Goal: Task Accomplishment & Management: Manage account settings

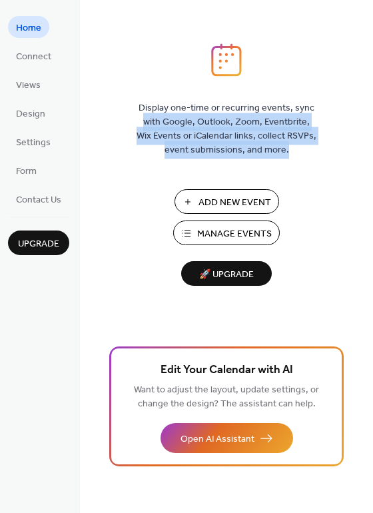
drag, startPoint x: 367, startPoint y: 90, endPoint x: 367, endPoint y: 199, distance: 109.2
click at [367, 199] on div "Display one-time or recurring events, sync with Google, Outlook, Zoom, Eventbri…" at bounding box center [226, 278] width 293 height 470
click at [182, 242] on button "Manage Events" at bounding box center [226, 232] width 107 height 25
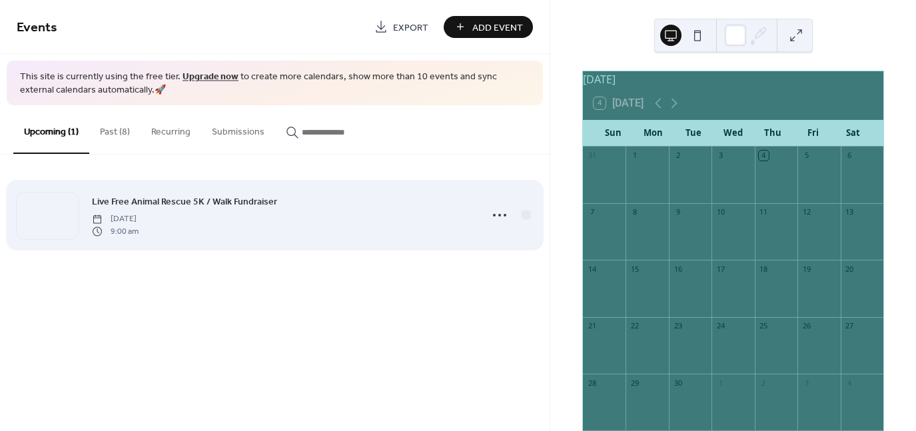
click at [278, 224] on div "Live Free Animal Rescue 5K / Walk Fundraiser [DATE] 9:00 am" at bounding box center [282, 215] width 381 height 43
click at [497, 220] on icon at bounding box center [499, 214] width 21 height 21
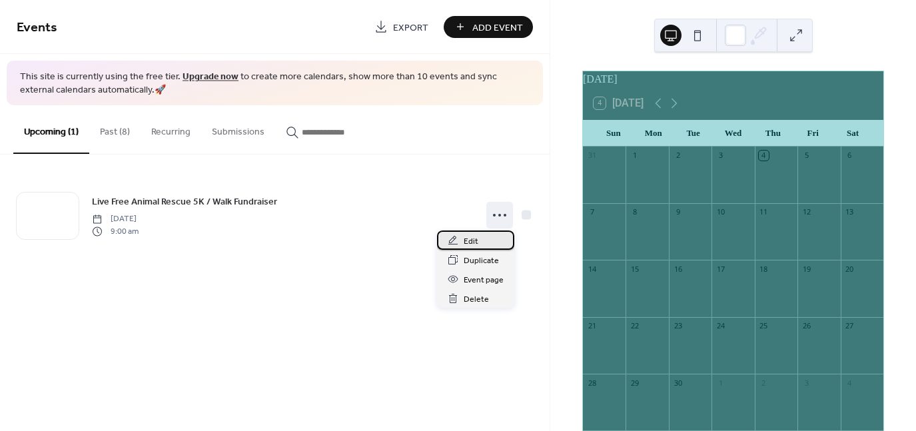
click at [470, 243] on span "Edit" at bounding box center [471, 241] width 15 height 14
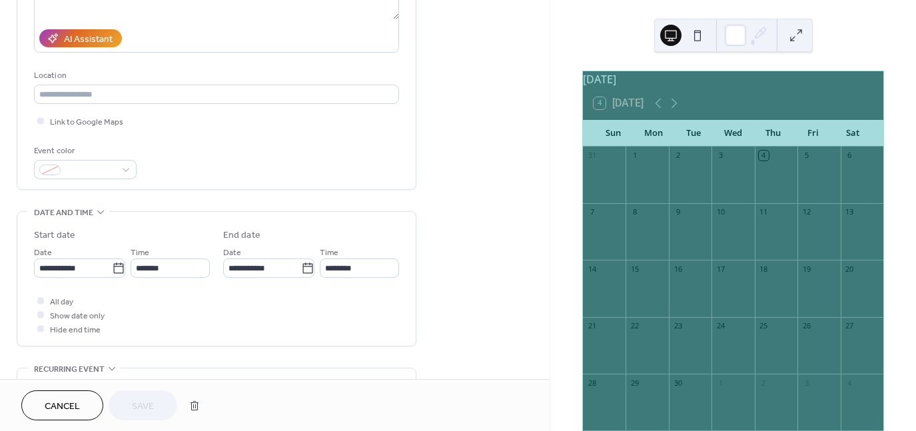
scroll to position [257, 0]
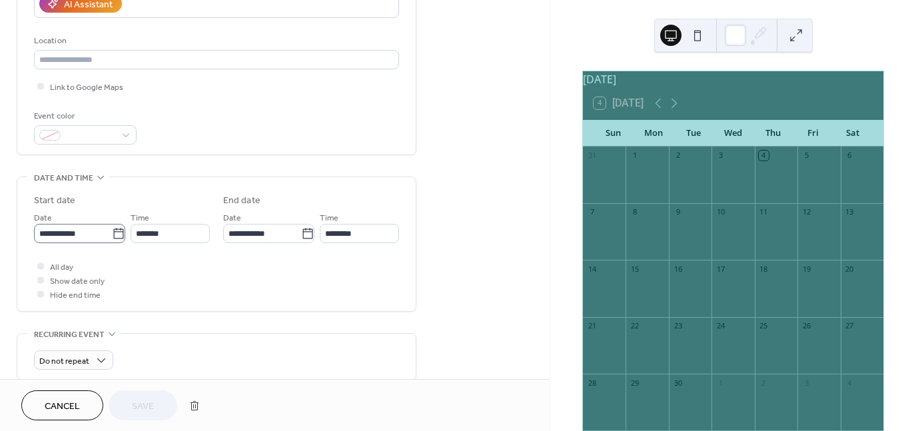
click at [112, 234] on icon at bounding box center [118, 233] width 13 height 13
click at [111, 234] on input "**********" at bounding box center [73, 233] width 78 height 19
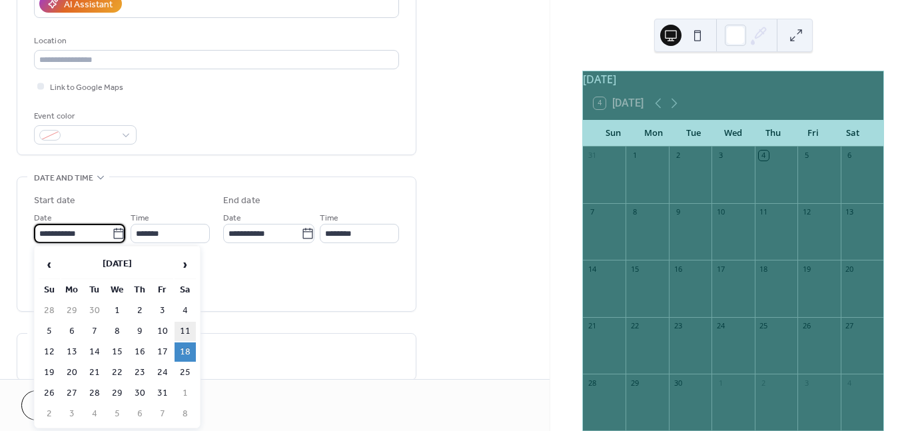
click at [185, 330] on td "11" at bounding box center [185, 331] width 21 height 19
type input "**********"
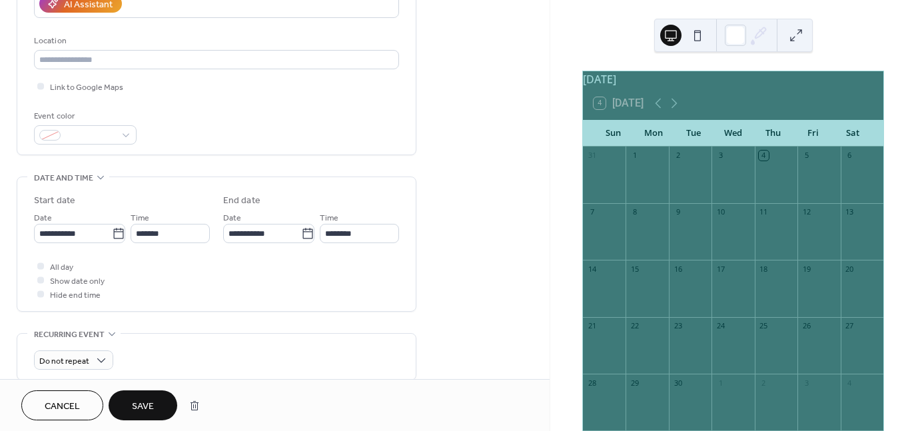
click at [152, 411] on span "Save" at bounding box center [143, 407] width 22 height 14
